Goal: Transaction & Acquisition: Purchase product/service

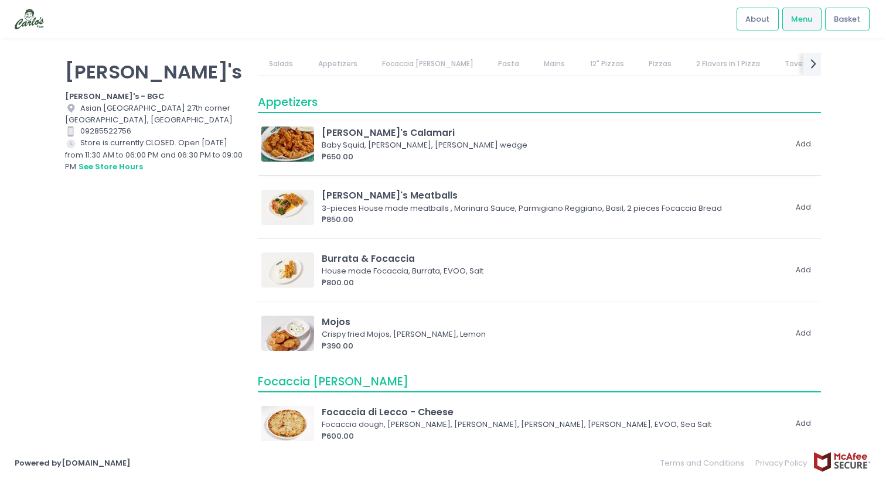
scroll to position [212, 0]
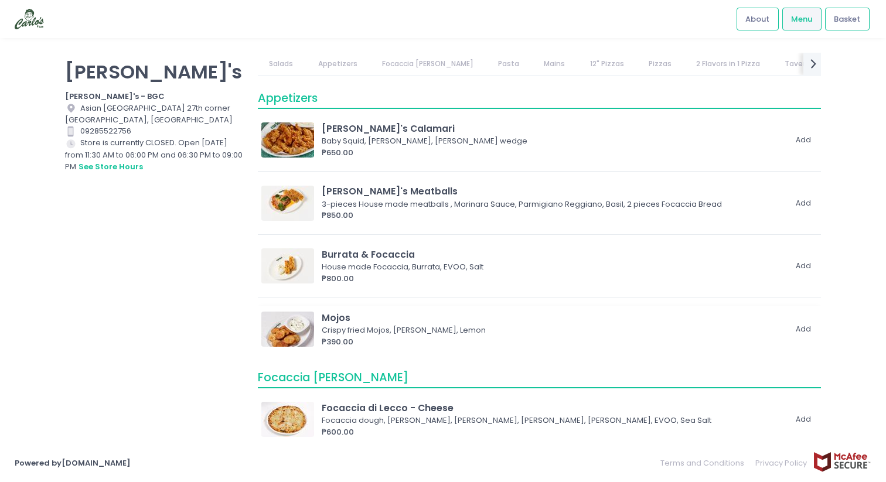
click at [289, 329] on img at bounding box center [287, 329] width 53 height 35
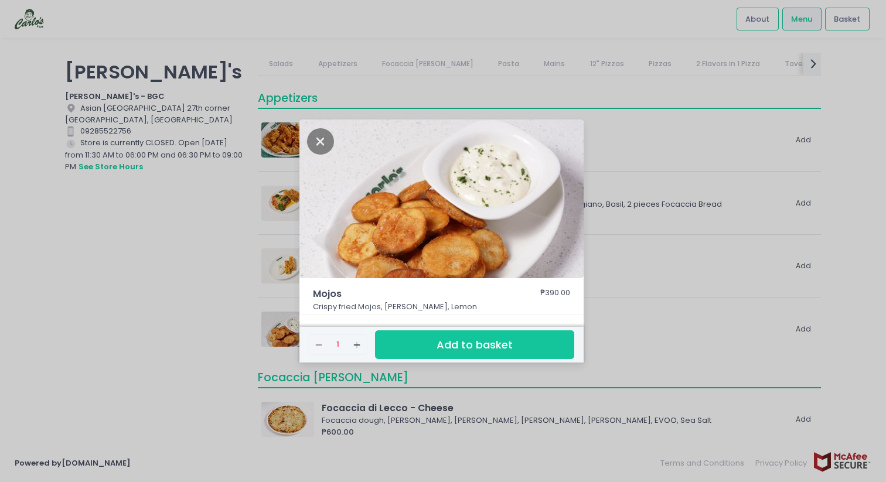
click at [253, 249] on div "Mojos ₱390.00 Crispy fried Mojos, Garlic Aioli, Lemon Remove Created with Sketc…" at bounding box center [443, 241] width 886 height 482
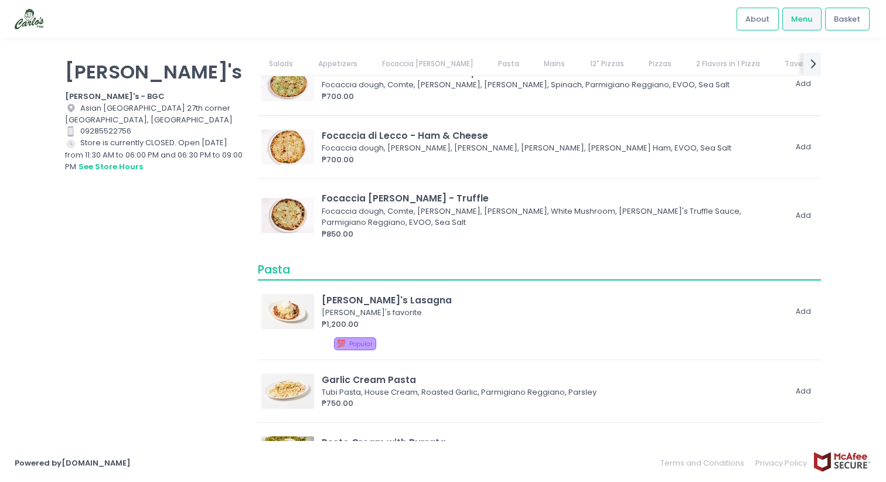
scroll to position [613, 0]
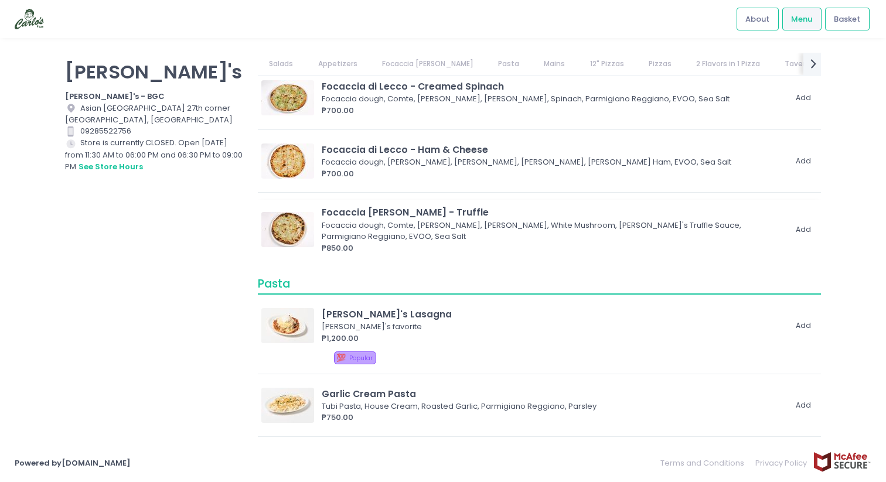
click at [297, 236] on img at bounding box center [287, 229] width 53 height 35
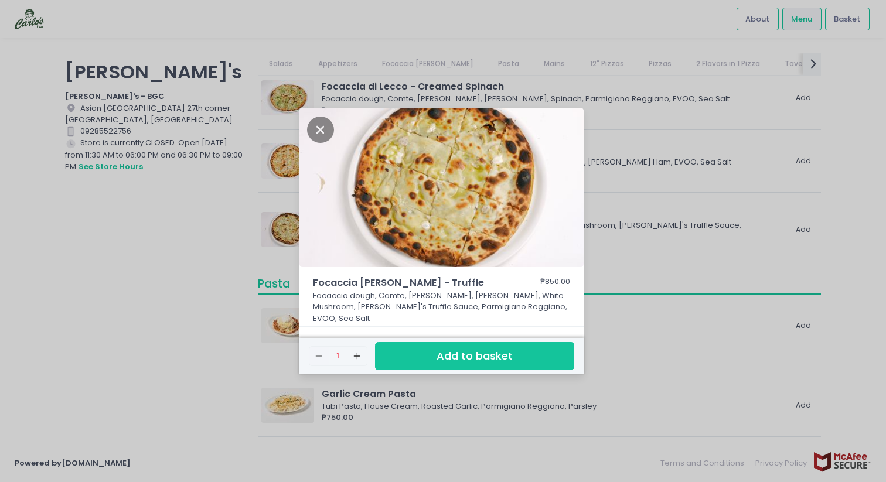
click at [240, 261] on div "Focaccia [PERSON_NAME] - Truffle ₱850.00 Focaccia dough, Comte, Mozzarella, Mas…" at bounding box center [443, 241] width 886 height 482
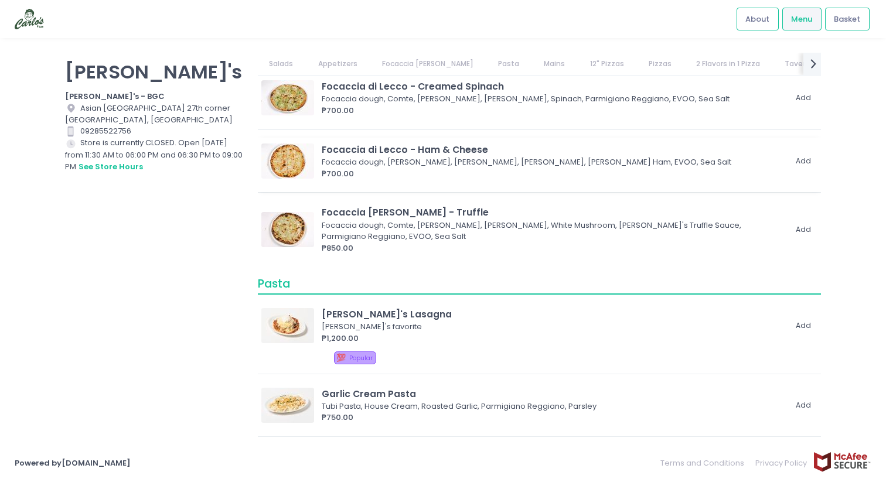
click at [291, 158] on img at bounding box center [287, 161] width 53 height 35
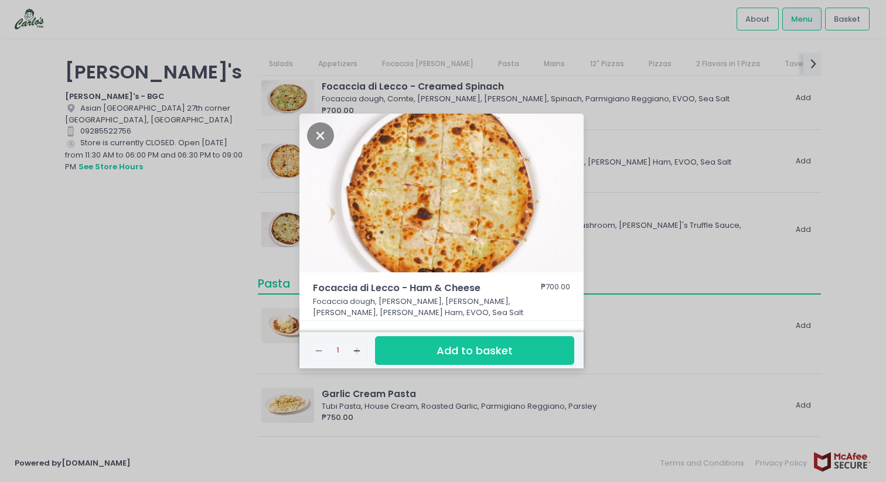
click at [220, 225] on div "Focaccia di Lecco - Ham & Cheese ₱700.00 Focaccia dough, Comte, [PERSON_NAME], …" at bounding box center [443, 241] width 886 height 482
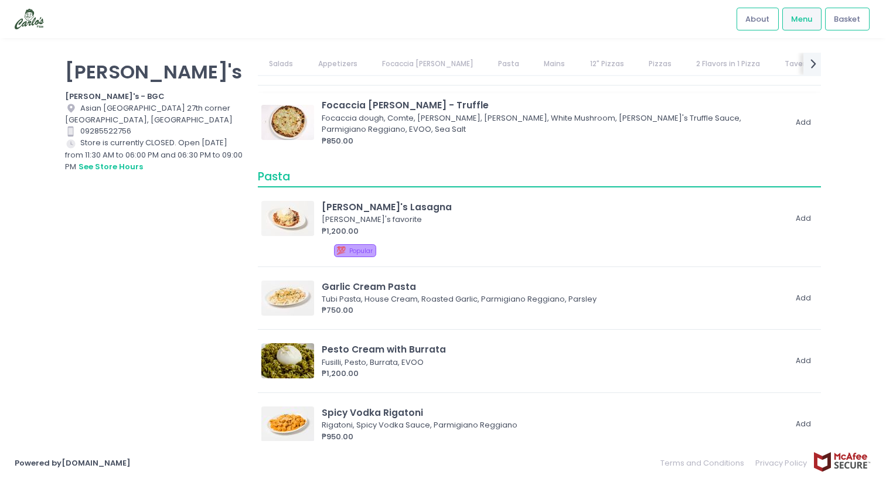
scroll to position [758, 0]
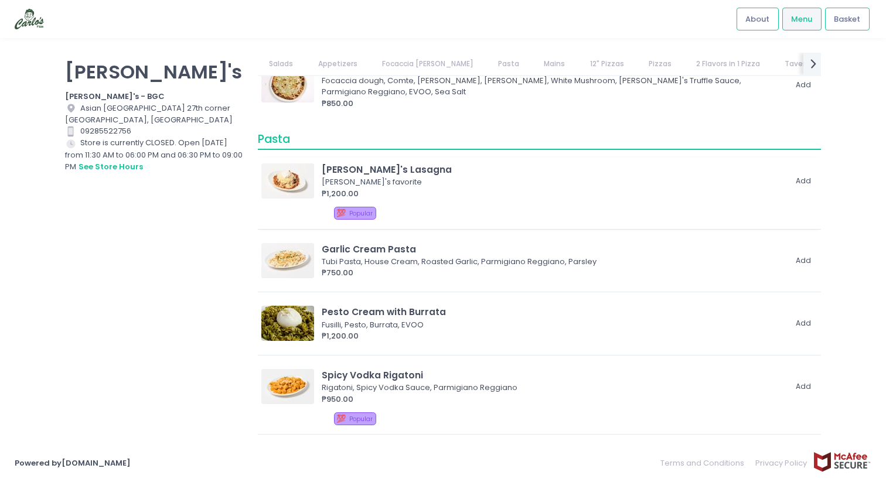
click at [296, 187] on img at bounding box center [287, 181] width 53 height 35
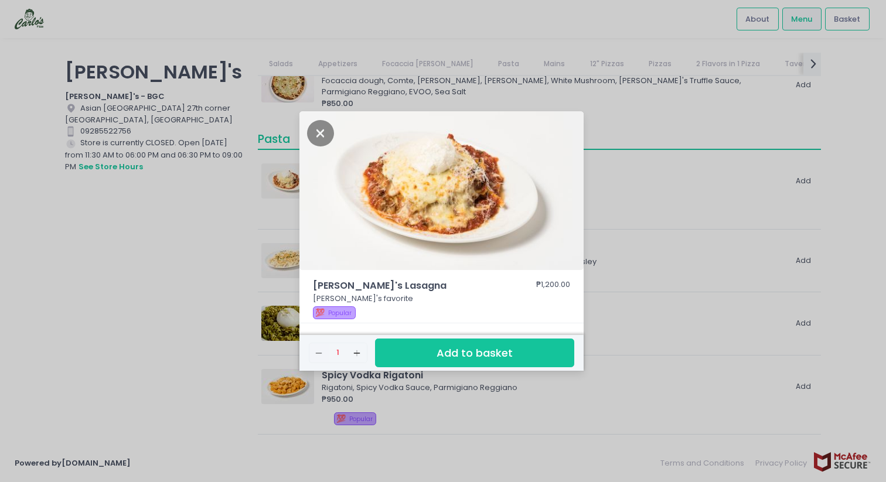
click at [238, 230] on div "[PERSON_NAME]'s Lasagna ₱1,200.00 [PERSON_NAME]'s favorite 💯 Popular Remove Cre…" at bounding box center [443, 241] width 886 height 482
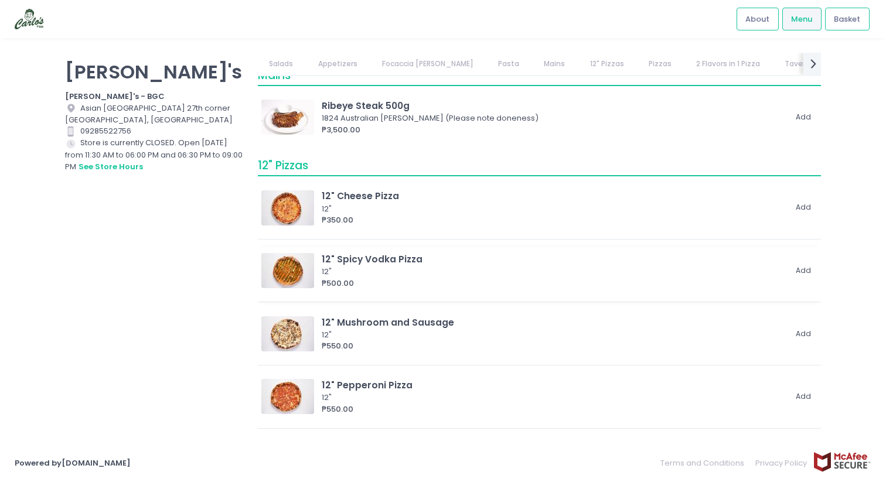
scroll to position [1199, 0]
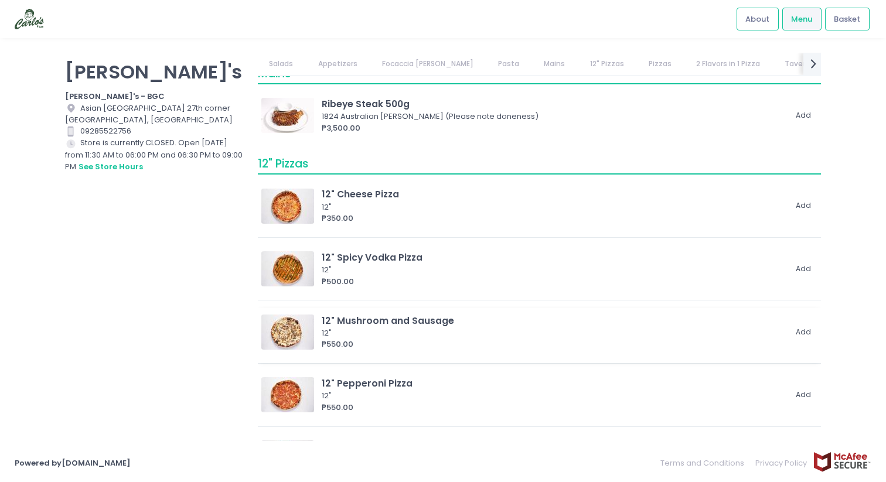
click at [301, 335] on img at bounding box center [287, 332] width 53 height 35
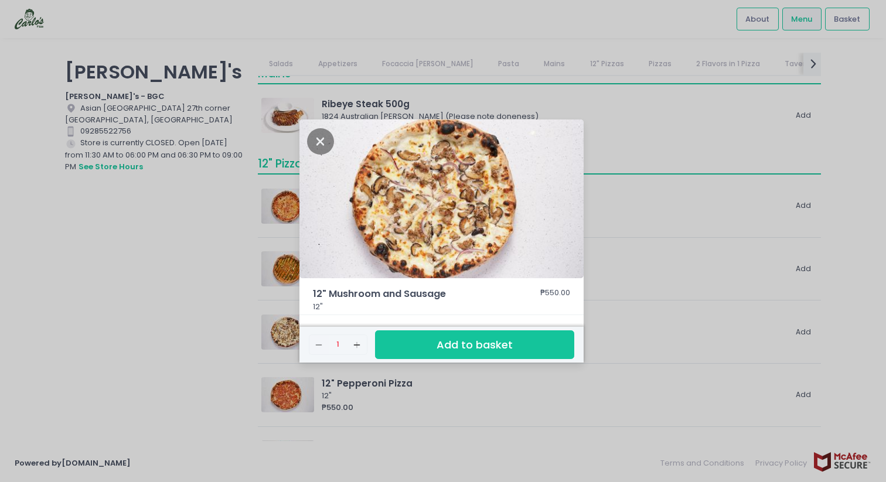
click at [239, 355] on div "12" Mushroom and Sausage ₱550.00 12" Remove Created with Sketch. 1 Add Created …" at bounding box center [443, 241] width 886 height 482
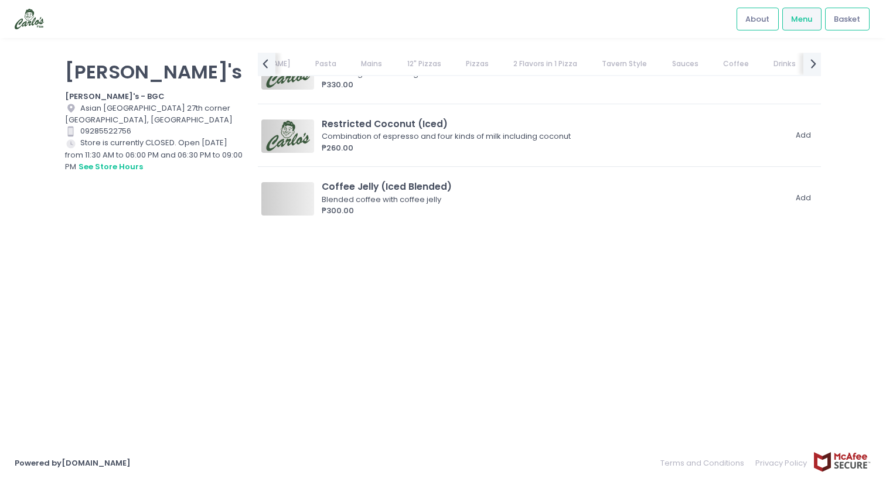
scroll to position [6170, 0]
